Goal: Book appointment/travel/reservation

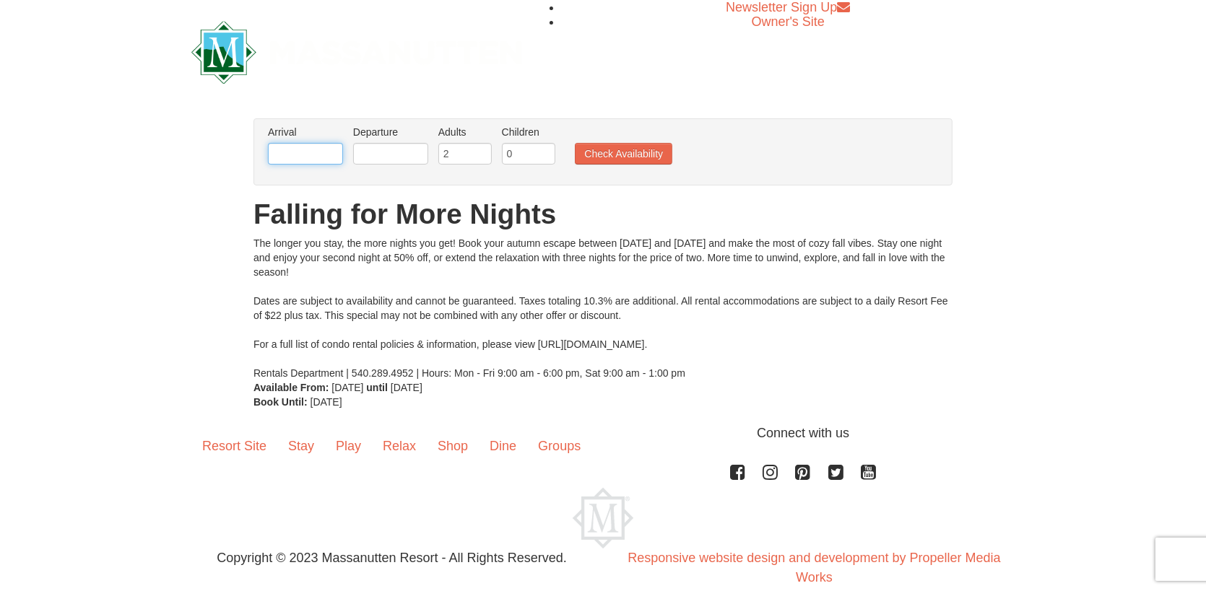
click at [289, 150] on input "text" at bounding box center [305, 154] width 75 height 22
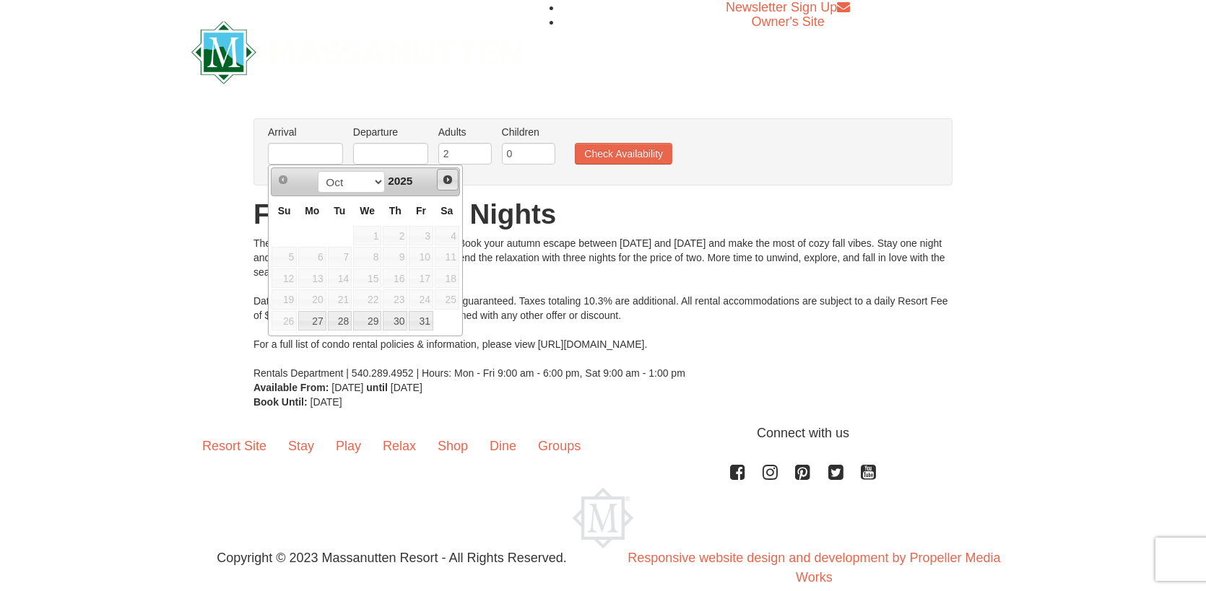
click at [448, 183] on span "Next" at bounding box center [448, 180] width 12 height 12
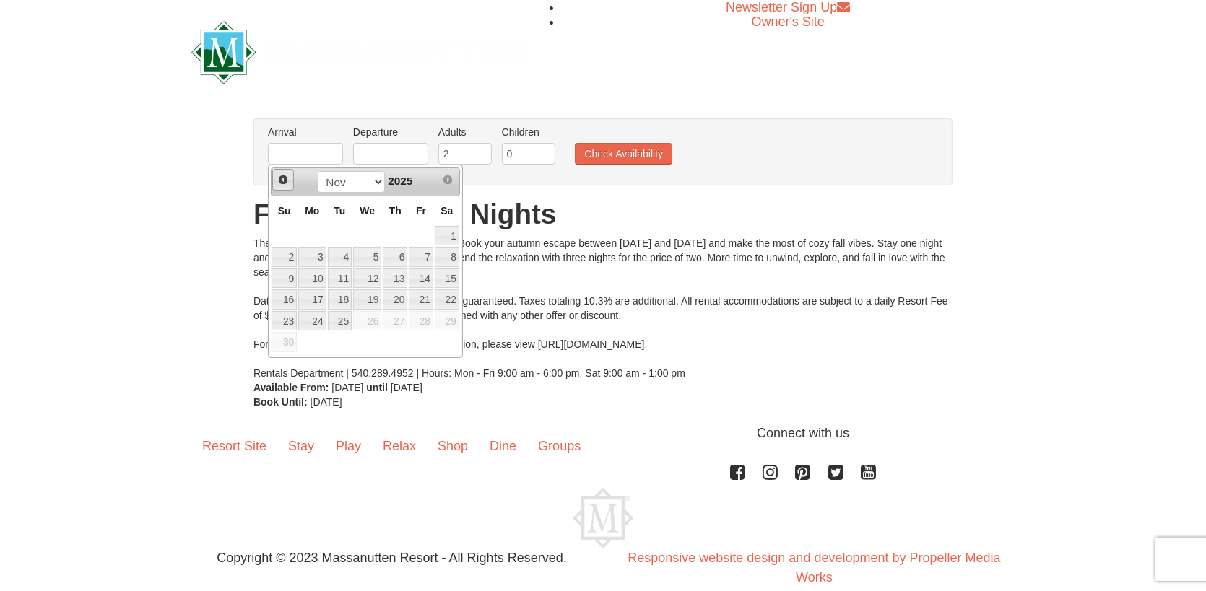
click at [278, 180] on span "Prev" at bounding box center [283, 180] width 12 height 12
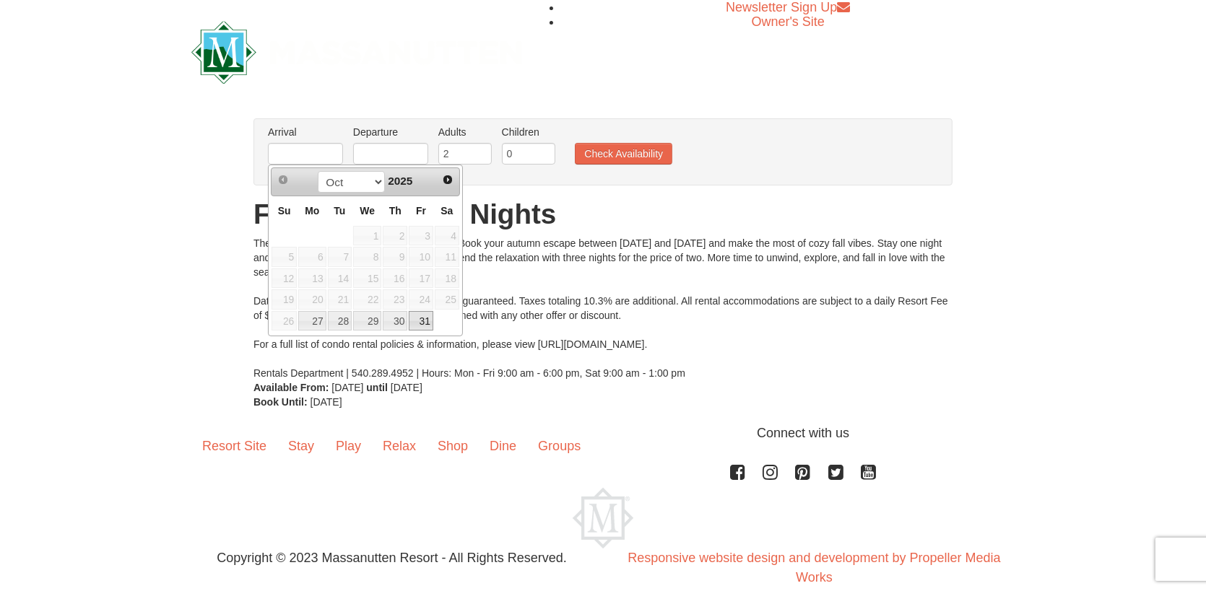
click at [425, 323] on link "31" at bounding box center [421, 321] width 25 height 20
type input "[DATE]"
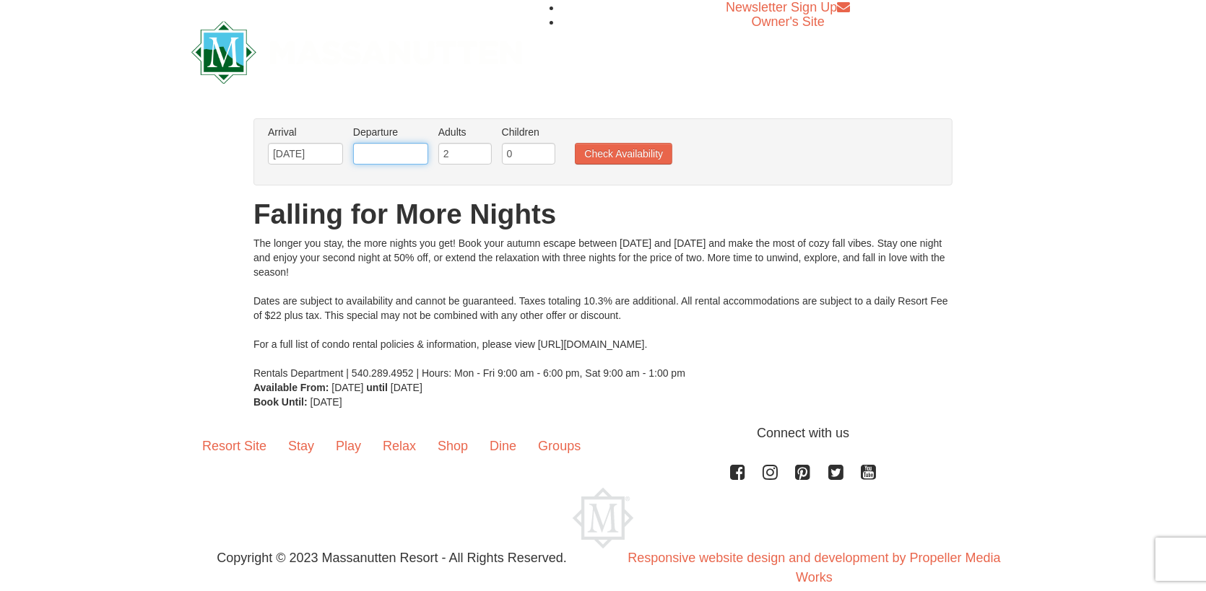
click at [403, 154] on input "text" at bounding box center [390, 154] width 75 height 22
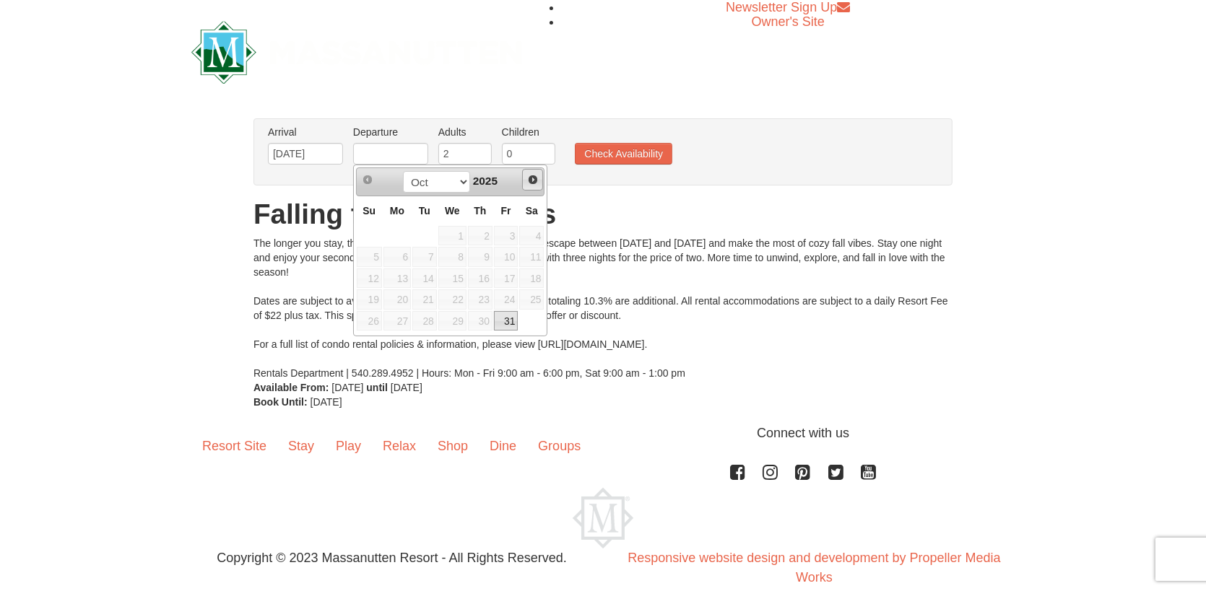
click at [531, 181] on span "Next" at bounding box center [533, 180] width 12 height 12
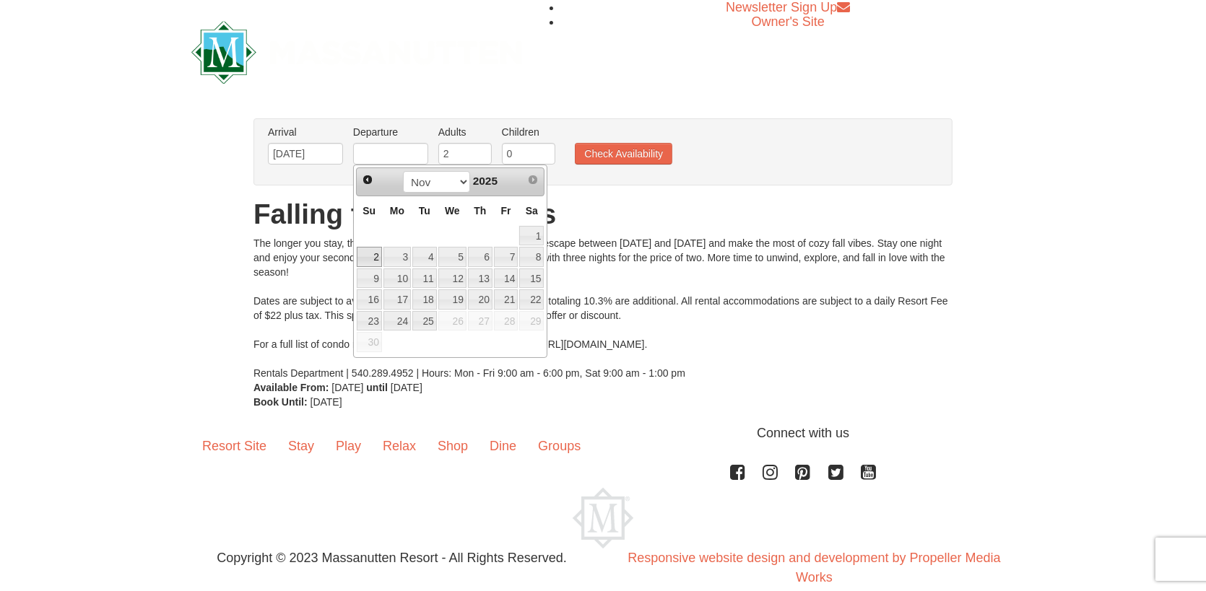
click at [368, 256] on link "2" at bounding box center [369, 257] width 25 height 20
type input "[DATE]"
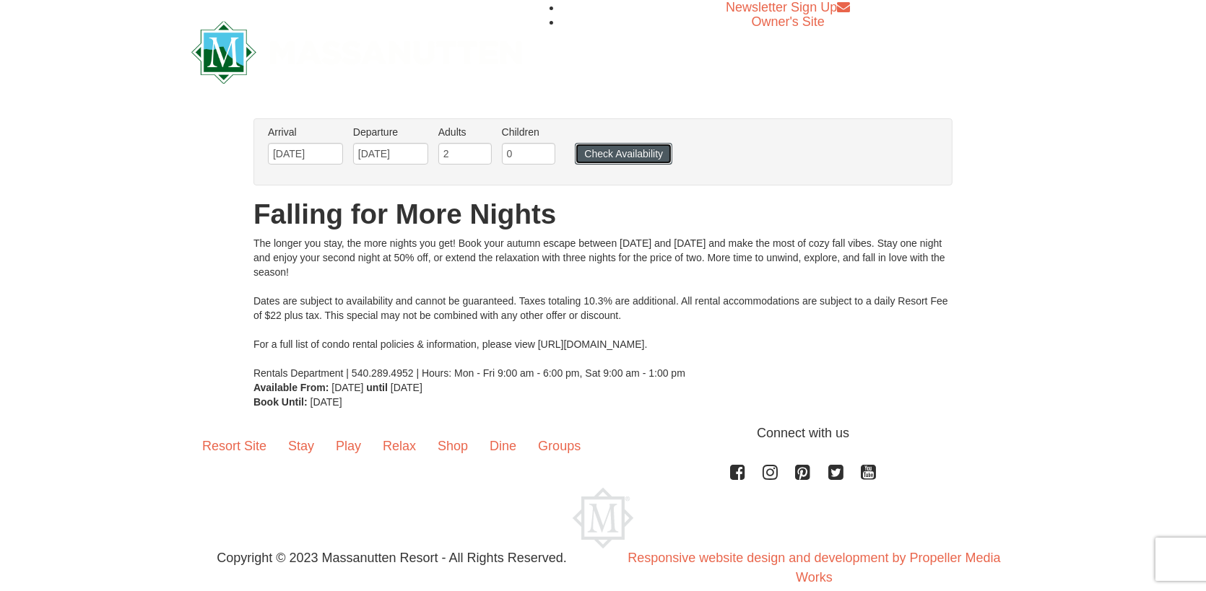
click at [611, 152] on button "Check Availability" at bounding box center [623, 154] width 97 height 22
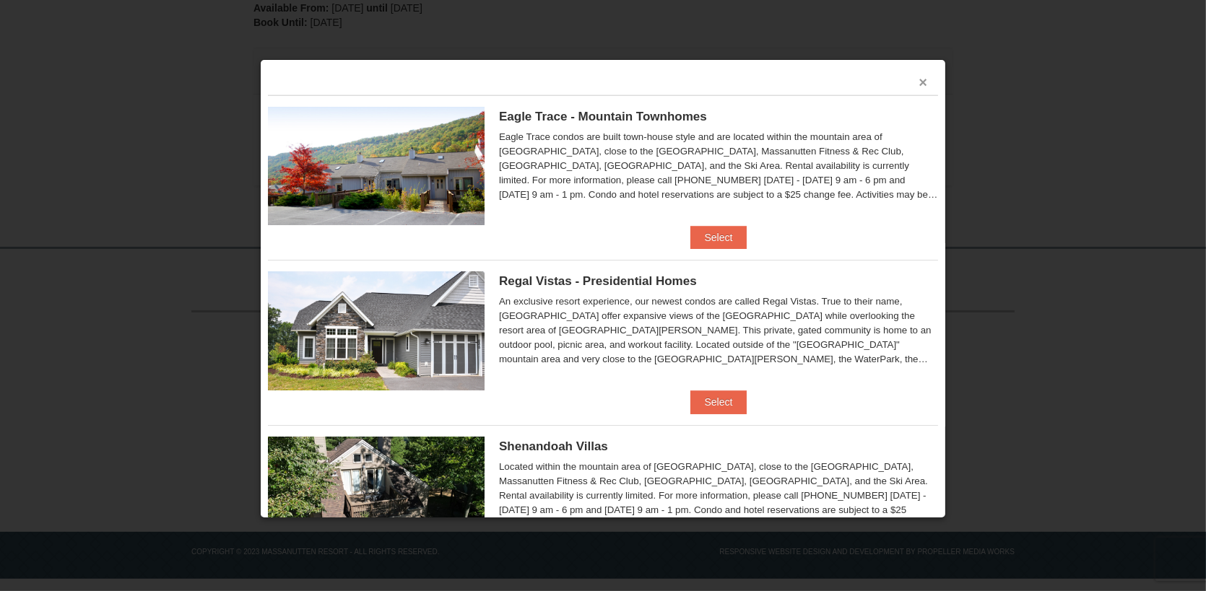
click at [918, 75] on button "×" at bounding box center [922, 82] width 9 height 14
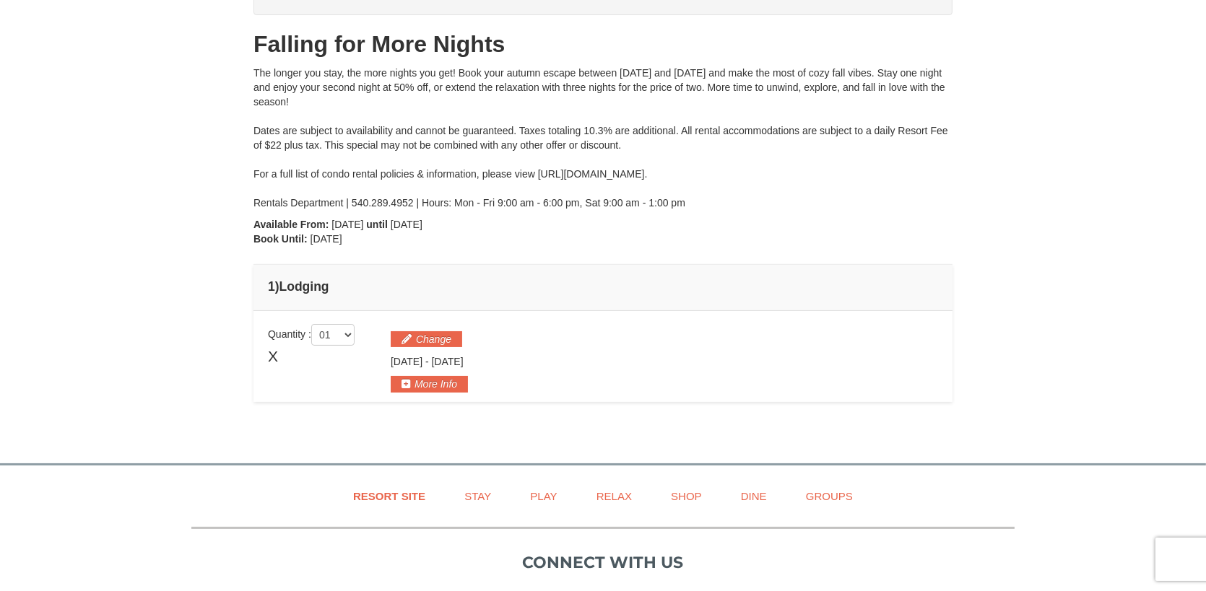
scroll to position [63, 0]
